Goal: Task Accomplishment & Management: Manage account settings

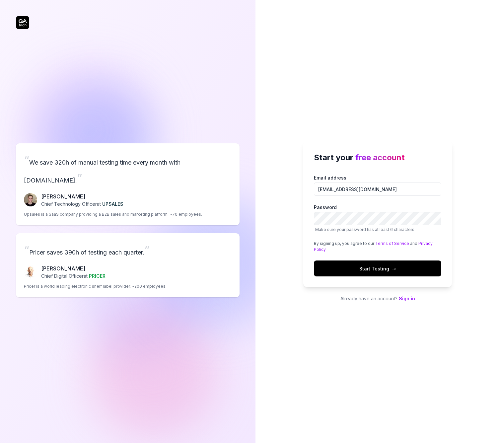
type input "[EMAIL_ADDRESS][DOMAIN_NAME]"
click at [373, 266] on span "Start Testing →" at bounding box center [378, 268] width 37 height 7
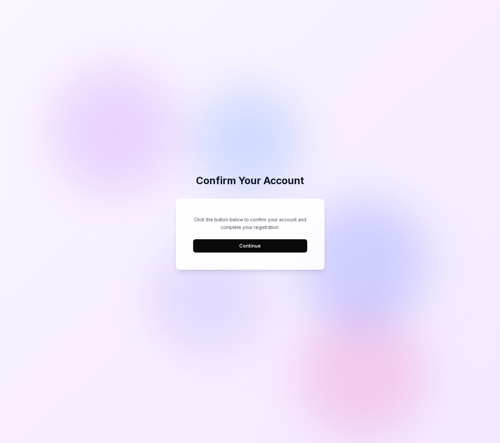
drag, startPoint x: 257, startPoint y: 242, endPoint x: 260, endPoint y: 243, distance: 3.3
click at [258, 242] on button "Continue" at bounding box center [250, 245] width 114 height 13
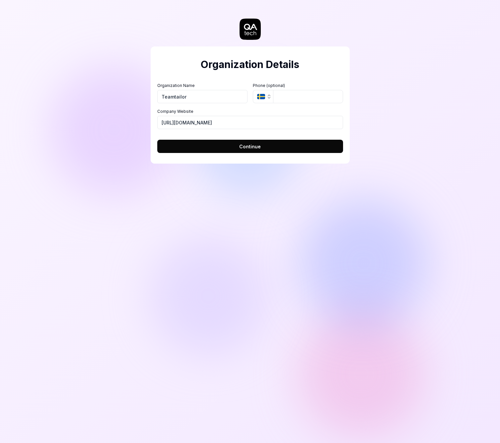
type input "Teamtailor"
click at [177, 123] on input "https://teamtailor.com" at bounding box center [250, 122] width 186 height 13
type input "https://www.teamtailor.com"
click at [241, 148] on span "Continue" at bounding box center [250, 146] width 22 height 7
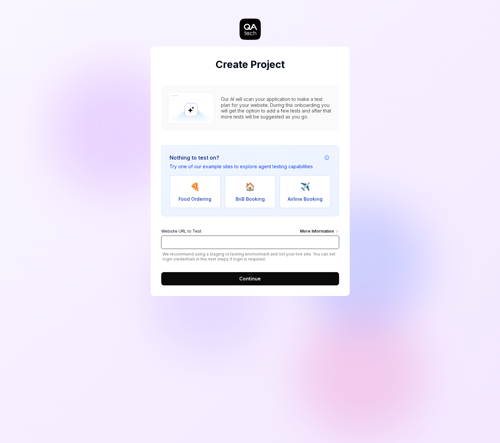
click at [269, 240] on input "Website URL to Test More Information" at bounding box center [250, 242] width 178 height 13
click at [199, 243] on input "Website URL to Test More Information" at bounding box center [250, 242] width 178 height 13
type input "https://app.teamtailor-staging.com"
click at [254, 279] on span "Continue" at bounding box center [250, 278] width 22 height 7
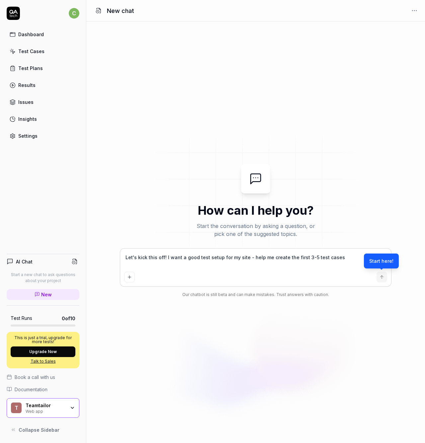
click at [69, 405] on div "Teamtailor Web app" at bounding box center [48, 408] width 44 height 11
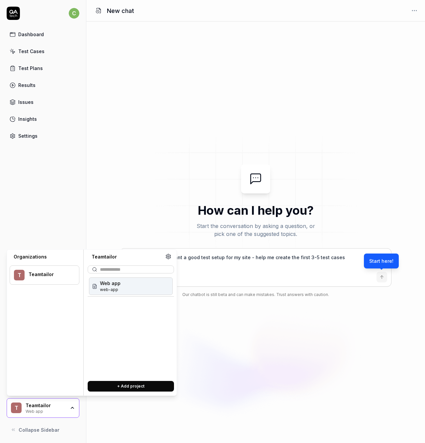
click at [112, 286] on span "Web app" at bounding box center [110, 283] width 21 height 7
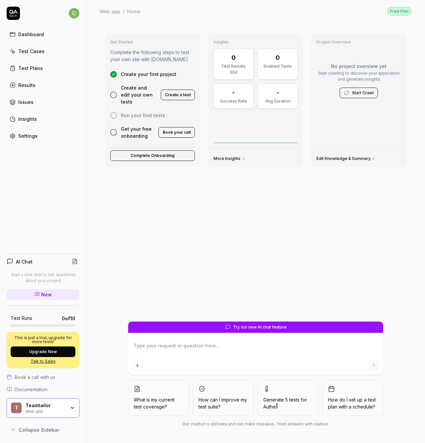
click at [112, 11] on div "Web app" at bounding box center [110, 11] width 21 height 7
click at [329, 159] on link "Edit Knowledge & Summary" at bounding box center [345, 158] width 59 height 5
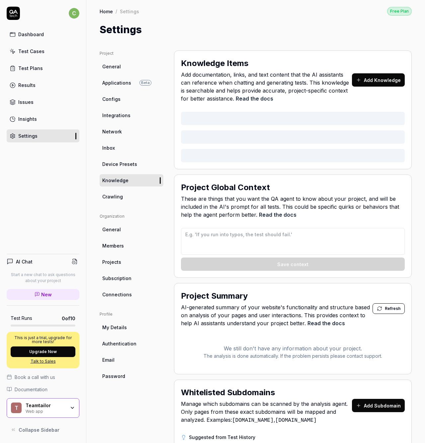
type textarea "*"
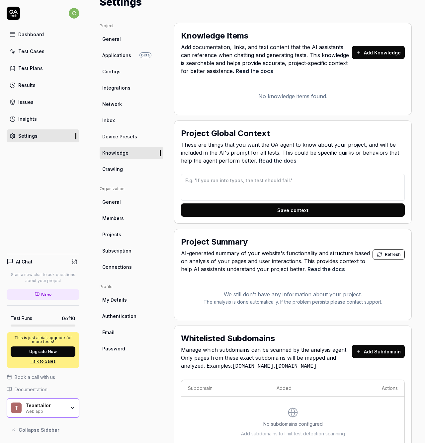
scroll to position [34, 0]
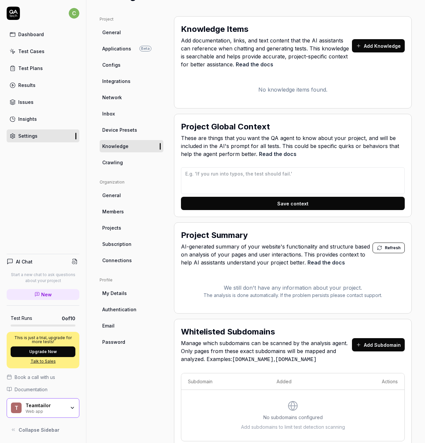
click at [118, 228] on span "Projects" at bounding box center [111, 227] width 19 height 7
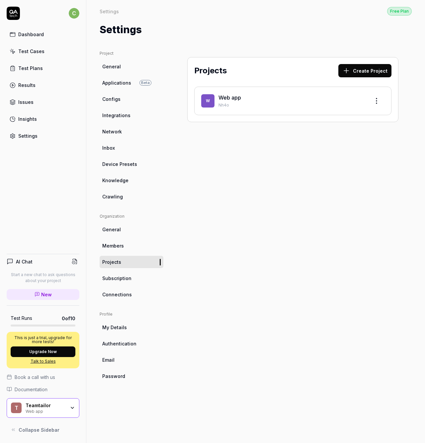
click at [378, 102] on html "c Dashboard Test Cases Test Plans Results Issues Insights Settings AI Chat Star…" at bounding box center [212, 221] width 425 height 443
click at [342, 131] on div "Edit" at bounding box center [351, 131] width 63 height 15
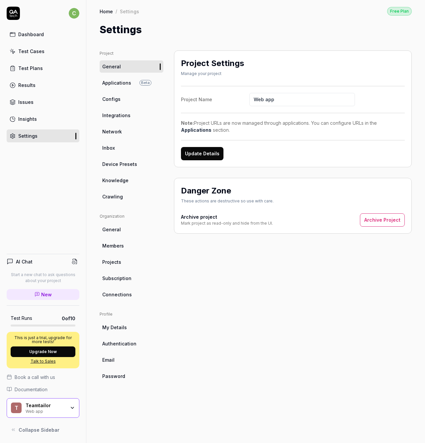
click at [263, 99] on input "Web app" at bounding box center [302, 99] width 106 height 13
click at [254, 261] on div "Project Settings Manage your project Project Name ATS Note: Project URLs are no…" at bounding box center [293, 240] width 238 height 380
type input "Web app"
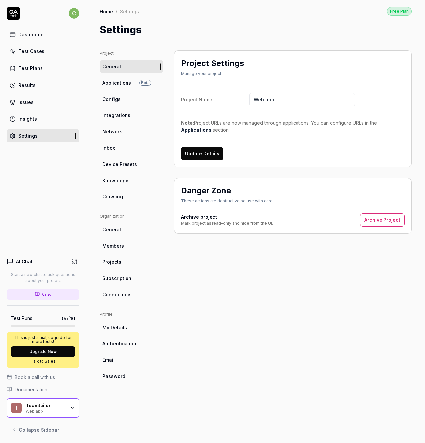
drag, startPoint x: 215, startPoint y: 334, endPoint x: 187, endPoint y: 302, distance: 42.8
click at [214, 332] on div "Project Settings Manage your project Project Name Web app Note: Project URLs ar…" at bounding box center [293, 240] width 238 height 380
click at [113, 82] on span "Applications" at bounding box center [116, 82] width 29 height 7
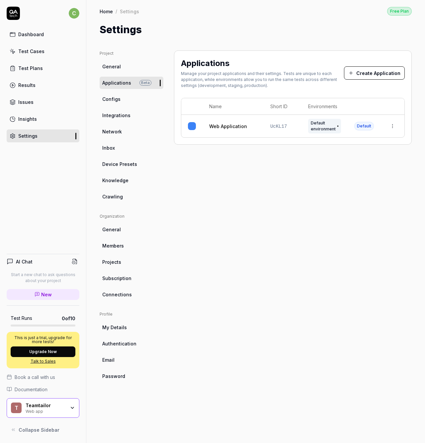
click at [394, 126] on html "c Dashboard Test Cases Test Plans Results Issues Insights Settings AI Chat Star…" at bounding box center [212, 221] width 425 height 443
click at [342, 167] on span "Edit" at bounding box center [339, 169] width 9 height 7
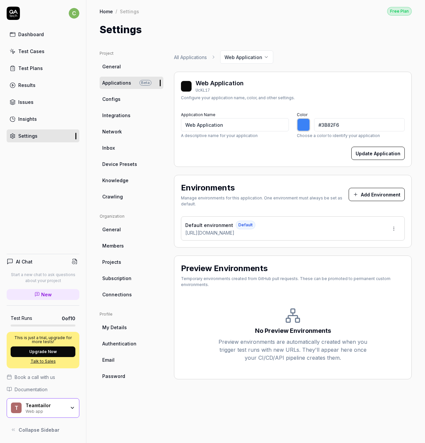
type input "*******"
click at [394, 226] on html "c Dashboard Test Cases Test Plans Results Issues Insights Settings AI Chat Star…" at bounding box center [212, 221] width 425 height 443
click at [228, 125] on html "c Dashboard Test Cases Test Plans Results Issues Insights Settings AI Chat Star…" at bounding box center [212, 221] width 425 height 443
click at [228, 125] on input "Web Application" at bounding box center [235, 124] width 108 height 13
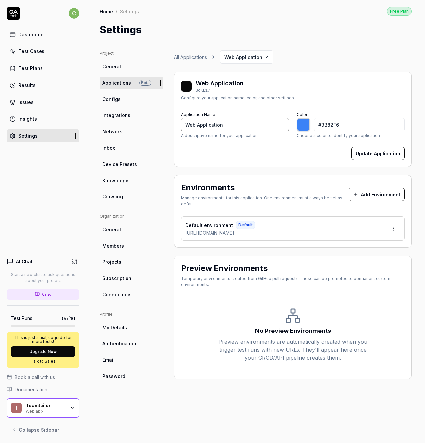
type input "A"
type input "*******"
type input "ATS"
click at [338, 125] on input "#3B82F6" at bounding box center [359, 124] width 91 height 13
type input "*******"
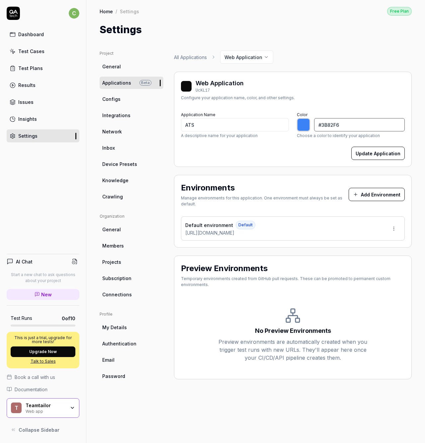
click at [338, 125] on input "#3B82F6" at bounding box center [359, 124] width 91 height 13
paste input "#D5256C"
type input "##D5256C"
type input "*******"
drag, startPoint x: 320, startPoint y: 126, endPoint x: 316, endPoint y: 135, distance: 9.7
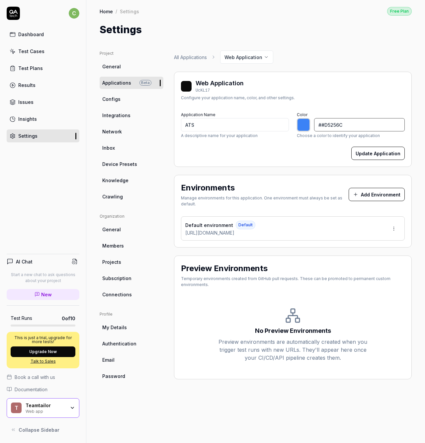
click at [320, 126] on input "##D5256C" at bounding box center [359, 124] width 91 height 13
type input "#D5256C"
type input "*******"
type input "#D5256C"
drag, startPoint x: 287, startPoint y: 147, endPoint x: 341, endPoint y: 151, distance: 55.0
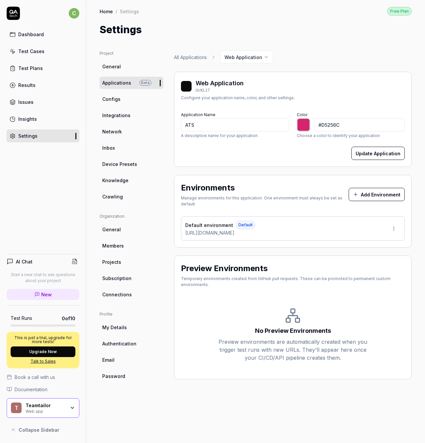
click at [288, 147] on div "Update Application" at bounding box center [293, 153] width 224 height 13
click at [375, 152] on button "Update Application" at bounding box center [377, 153] width 53 height 13
type input "*******"
click at [370, 226] on div "Default environment Default https://app.teamtailor-staging.com" at bounding box center [293, 229] width 224 height 24
click at [394, 228] on html "c Dashboard Test Cases Test Plans Results Issues Insights Settings AI Chat Star…" at bounding box center [212, 221] width 425 height 443
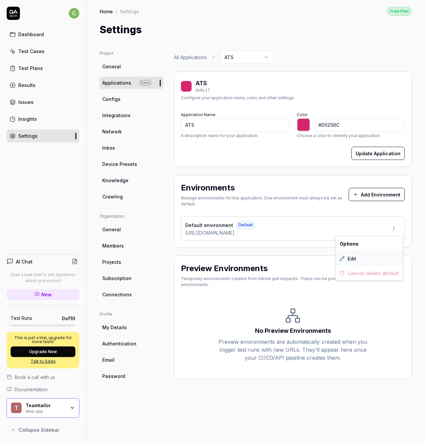
click at [359, 257] on div "Edit" at bounding box center [369, 258] width 67 height 15
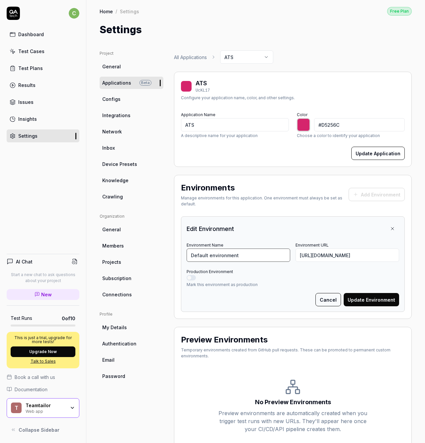
click at [239, 253] on input "Default environment" at bounding box center [239, 255] width 104 height 13
type input "Staging"
click at [368, 299] on button "Update Environment" at bounding box center [371, 299] width 55 height 13
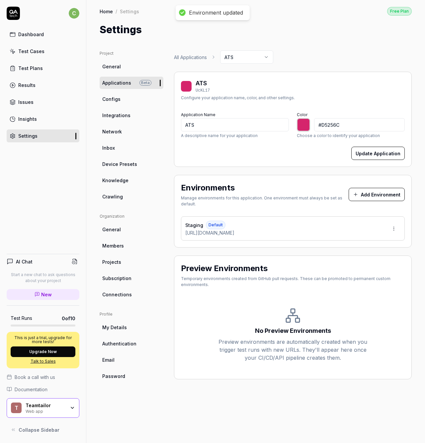
type input "*******"
drag, startPoint x: 257, startPoint y: 306, endPoint x: 255, endPoint y: 295, distance: 10.9
click at [258, 305] on div "No Preview Environments Preview environments are automatically created when you…" at bounding box center [293, 334] width 224 height 75
click at [272, 57] on html "c Dashboard Test Cases Test Plans Results Issues Insights Settings AI Chat Star…" at bounding box center [212, 221] width 425 height 443
click at [310, 55] on html "c Dashboard Test Cases Test Plans Results Issues Insights Settings AI Chat Star…" at bounding box center [212, 221] width 425 height 443
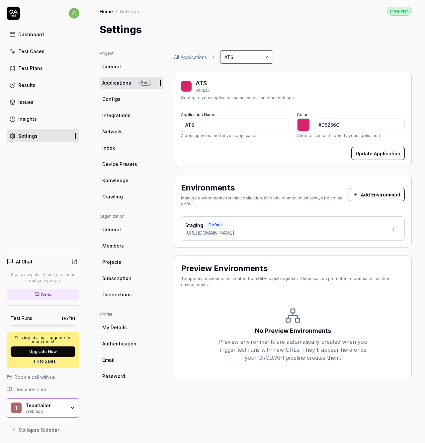
type input "*******"
click at [114, 245] on span "Members" at bounding box center [113, 245] width 22 height 7
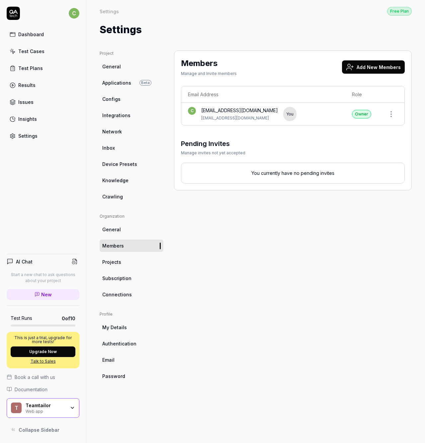
click at [367, 68] on button "Add New Members" at bounding box center [373, 66] width 63 height 13
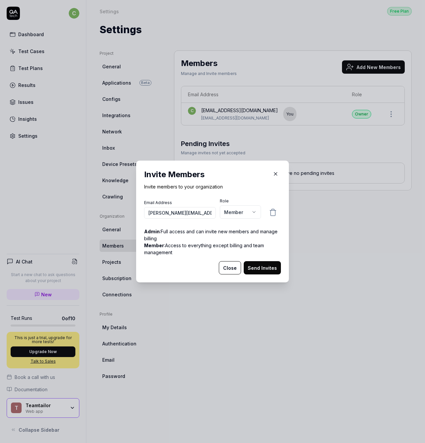
type input "jonas.nicklas@teamtailor.com"
click at [238, 212] on body "c Dashboard Test Cases Test Plans Results Issues Insights Settings AI Chat Star…" at bounding box center [212, 221] width 425 height 443
click at [242, 213] on body "c Dashboard Test Cases Test Plans Results Issues Insights Settings AI Chat Star…" at bounding box center [212, 221] width 425 height 443
select select "*"
click at [262, 268] on button "Send Invites" at bounding box center [262, 267] width 37 height 13
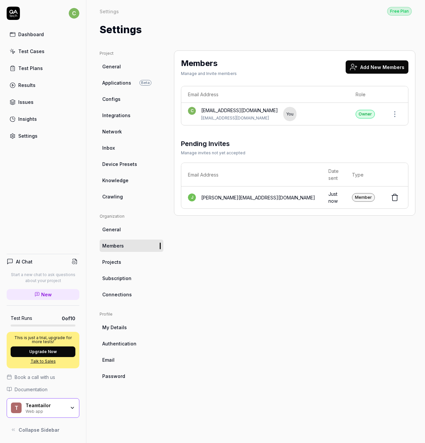
click at [360, 68] on button "Add New Members" at bounding box center [377, 66] width 63 height 13
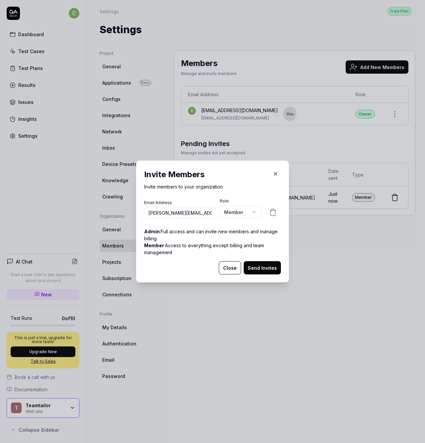
type input "balint.erdi@teamtailor.com"
click at [263, 269] on button "Send Invites" at bounding box center [262, 267] width 37 height 13
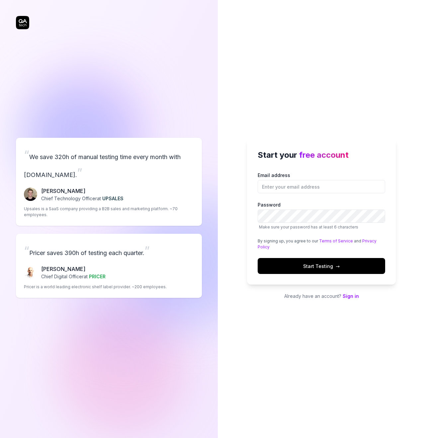
click at [186, 68] on div "“ We save 320h of manual testing time every month with QA.tech. ” Fredrik Seidl…" at bounding box center [109, 217] width 186 height 409
click at [350, 295] on link "Sign in" at bounding box center [351, 296] width 16 height 6
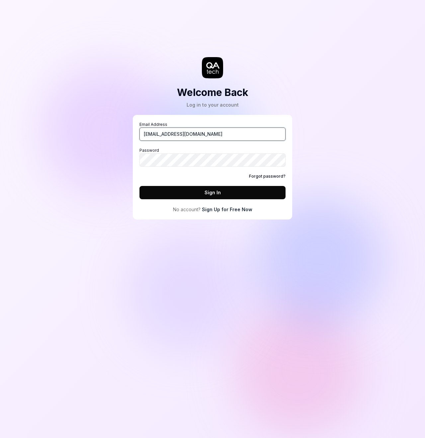
type input "[EMAIL_ADDRESS][DOMAIN_NAME]"
click at [213, 192] on button "Sign In" at bounding box center [212, 192] width 146 height 13
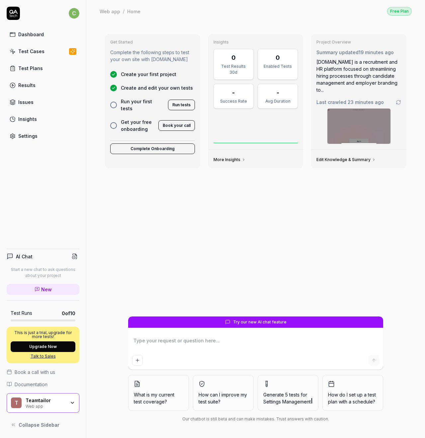
click at [263, 211] on div "Get Started Complete the following steps to test your own site with QA.tech Cre…" at bounding box center [256, 173] width 312 height 288
click at [29, 52] on div "Test Cases" at bounding box center [31, 51] width 26 height 7
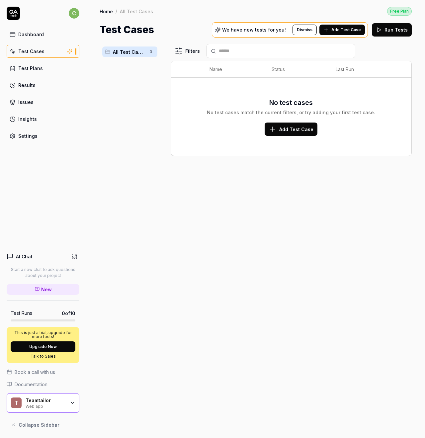
click at [27, 135] on div "Settings" at bounding box center [27, 136] width 19 height 7
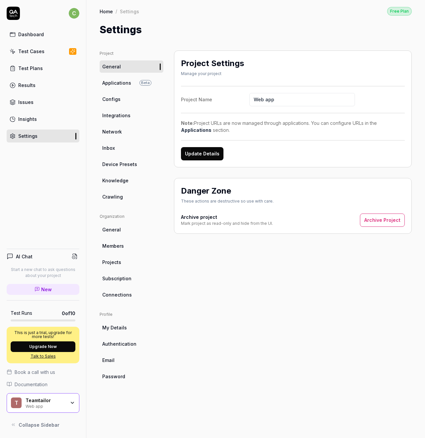
click at [117, 81] on span "Applications" at bounding box center [116, 82] width 29 height 7
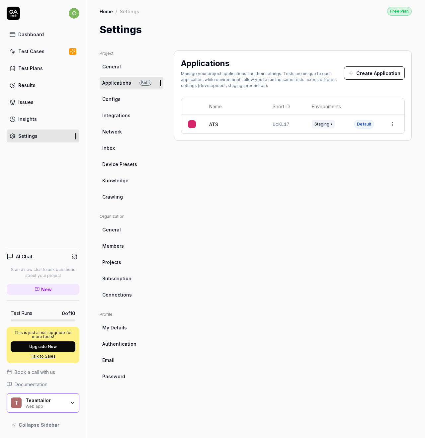
click at [118, 99] on span "Configs" at bounding box center [111, 99] width 18 height 7
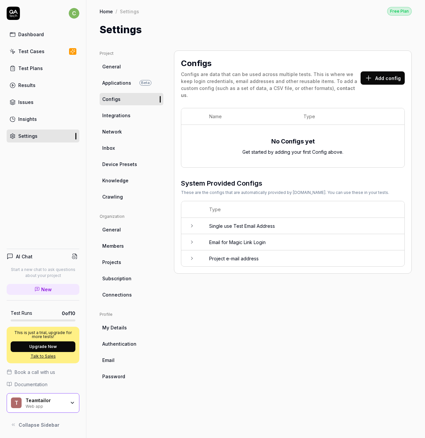
click at [192, 256] on icon at bounding box center [191, 258] width 5 height 5
click at [190, 239] on icon at bounding box center [191, 241] width 5 height 5
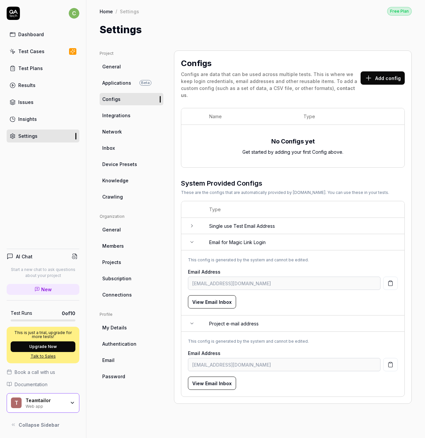
click at [192, 223] on icon at bounding box center [191, 225] width 5 height 5
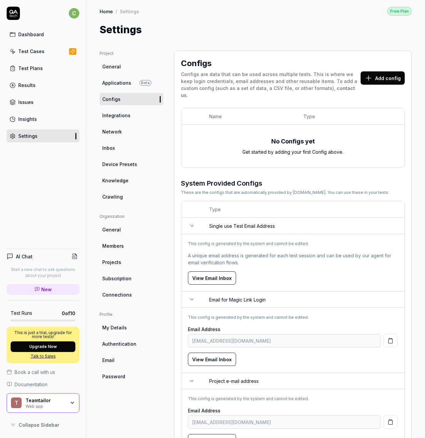
click at [273, 252] on span "A unique email address is generated for each test session and can be used by ou…" at bounding box center [293, 259] width 210 height 14
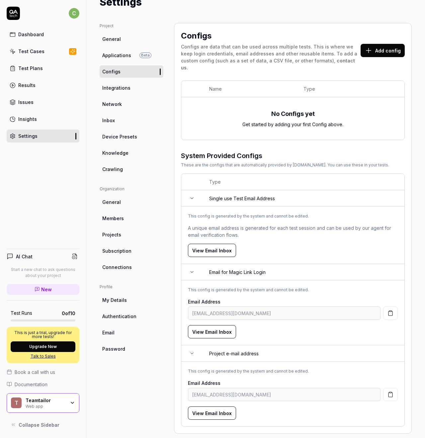
click at [269, 224] on span "A unique email address is generated for each test session and can be used by ou…" at bounding box center [293, 231] width 210 height 14
click at [205, 244] on button "View Email Inbox" at bounding box center [212, 250] width 48 height 13
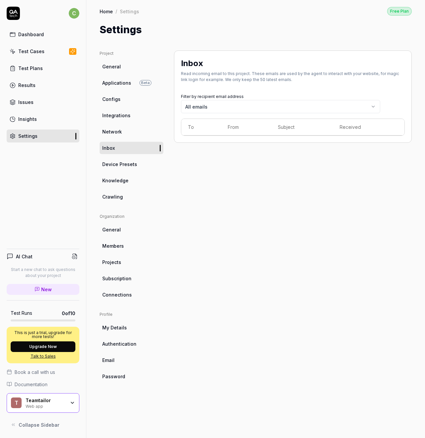
click at [128, 147] on link "Inbox" at bounding box center [132, 148] width 64 height 12
click at [116, 132] on span "Network" at bounding box center [112, 131] width 20 height 7
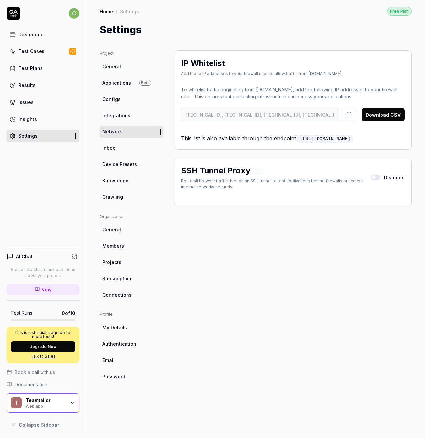
click at [117, 114] on span "Integrations" at bounding box center [116, 115] width 28 height 7
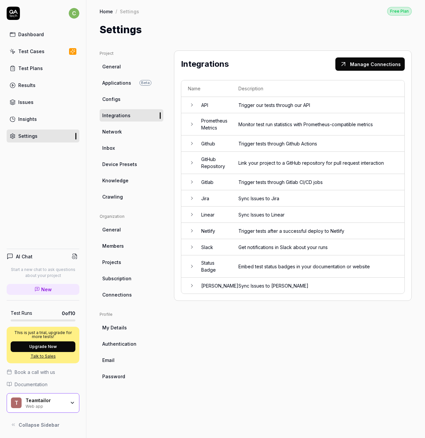
click at [113, 101] on span "Configs" at bounding box center [111, 99] width 18 height 7
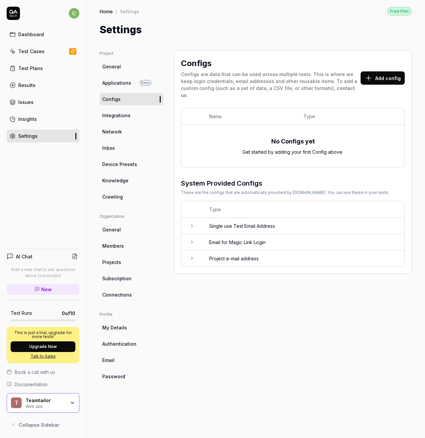
click at [140, 164] on link "Device Presets" at bounding box center [132, 164] width 64 height 12
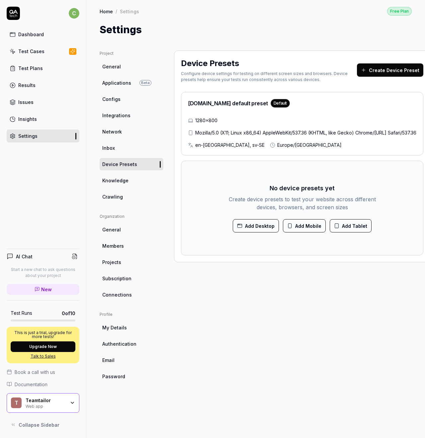
click at [130, 193] on link "Crawling" at bounding box center [132, 197] width 64 height 12
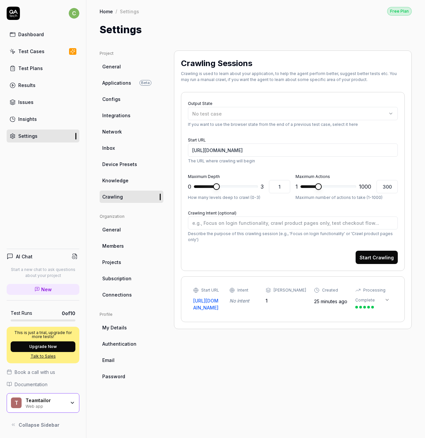
click at [389, 303] on icon at bounding box center [387, 299] width 5 height 5
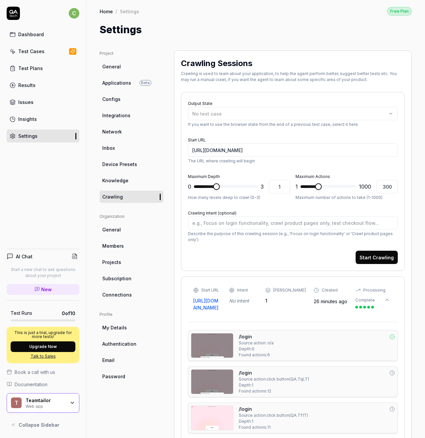
click at [389, 303] on icon at bounding box center [387, 299] width 5 height 5
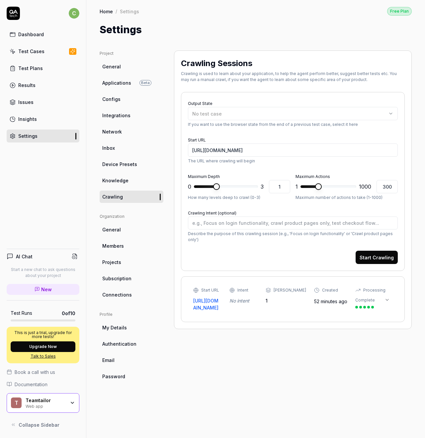
type textarea "*"
